Goal: Go to known website: Go to known website

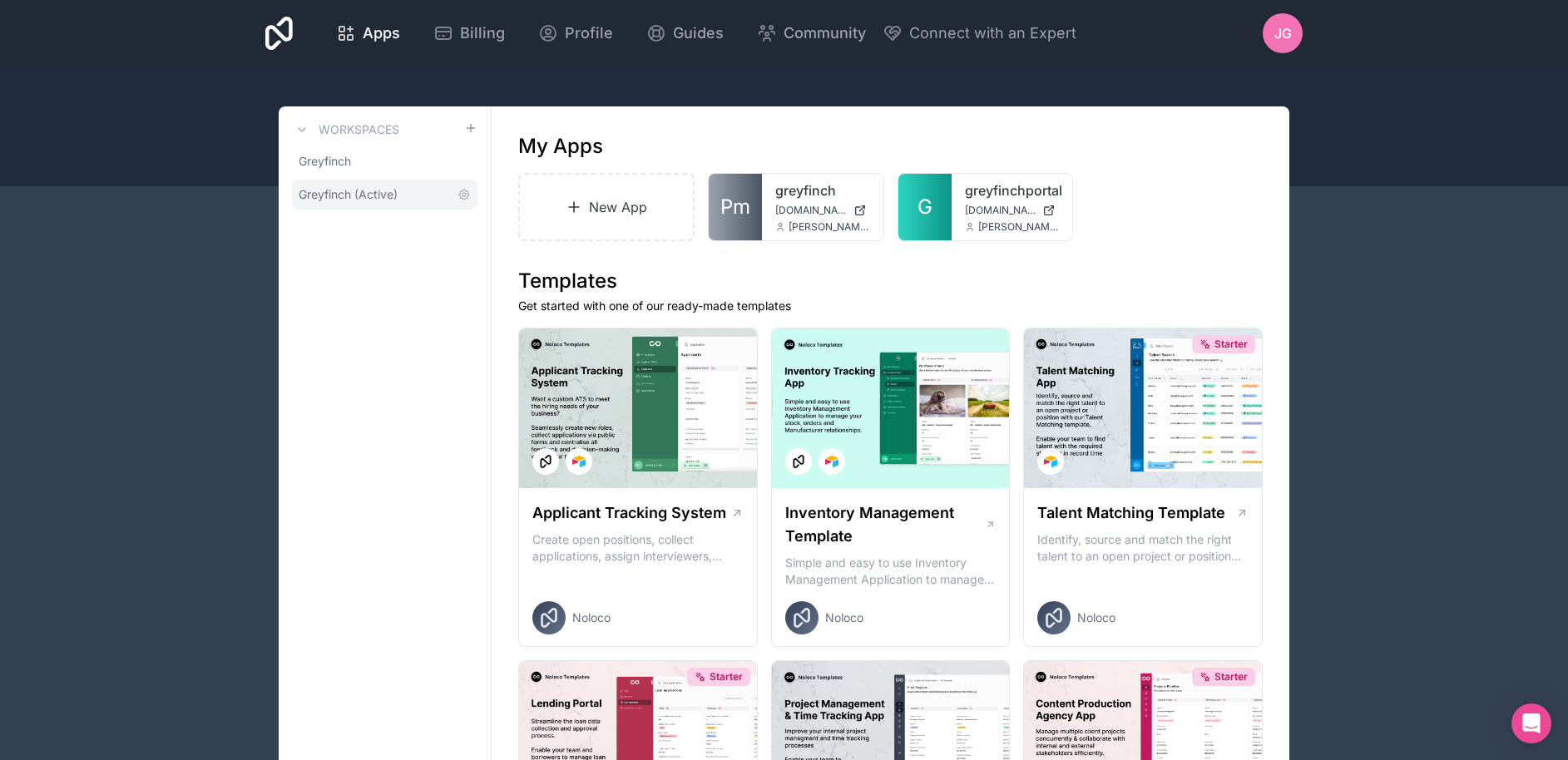
click at [378, 198] on span "Greyfinch (Active)" at bounding box center [347, 194] width 99 height 17
click at [985, 192] on link "greyfinchportal" at bounding box center [1012, 190] width 95 height 20
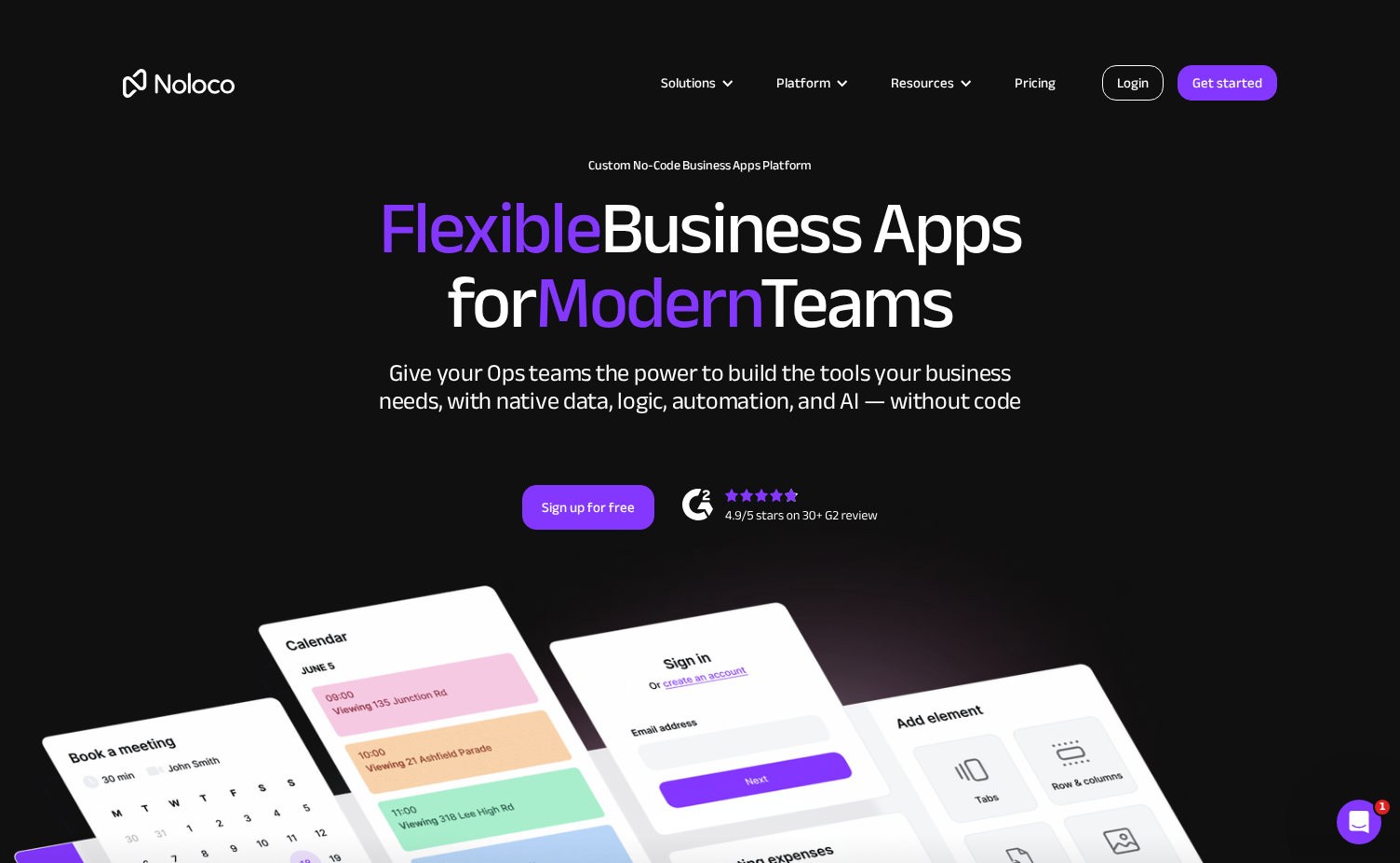
click at [1145, 91] on link "Login" at bounding box center [1132, 83] width 62 height 35
